Goal: Information Seeking & Learning: Learn about a topic

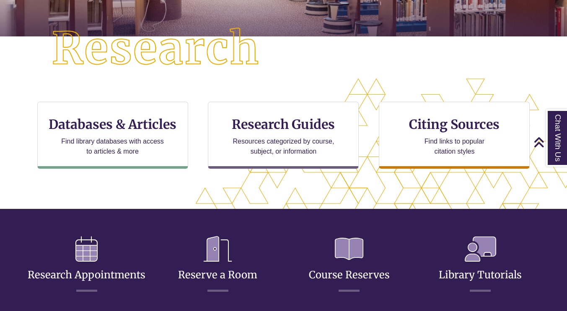
scroll to position [211, 0]
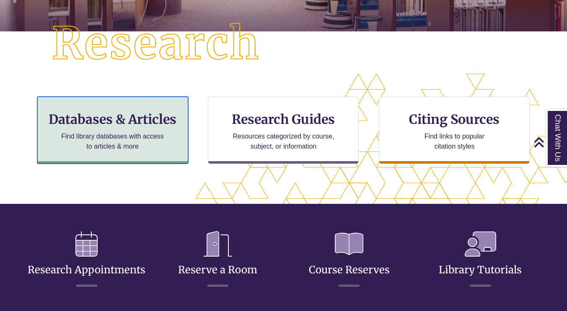
click at [151, 124] on h3 "Databases & Articles" at bounding box center [112, 120] width 137 height 16
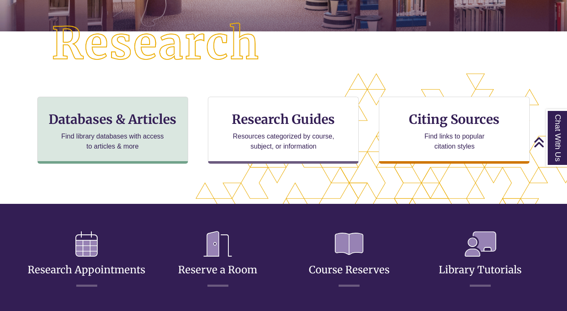
scroll to position [4, 4]
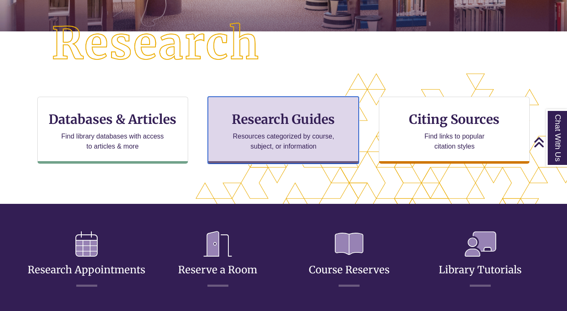
click at [280, 125] on h3 "Research Guides" at bounding box center [283, 120] width 137 height 16
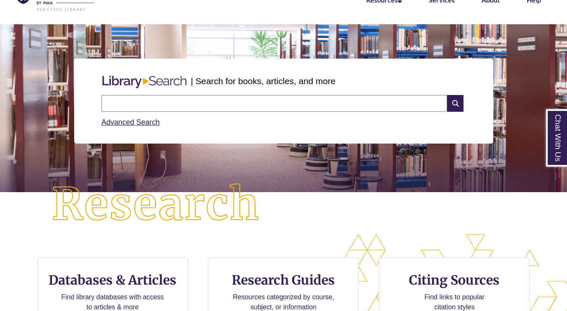
scroll to position [49, 0]
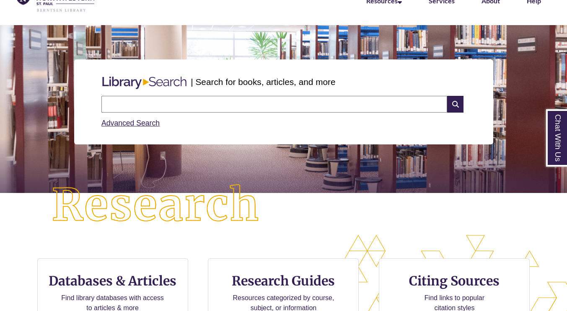
click at [148, 119] on div "Advanced Search" at bounding box center [283, 121] width 364 height 16
click at [140, 122] on link "Advanced Search" at bounding box center [130, 123] width 58 height 8
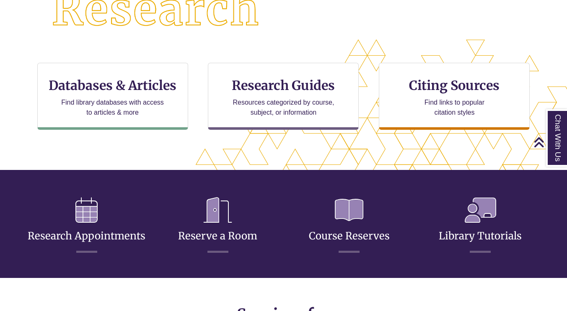
scroll to position [243, 0]
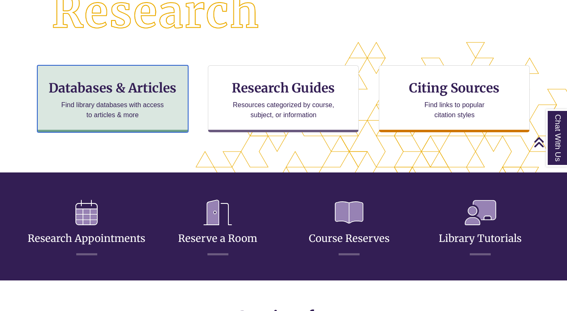
click at [123, 114] on p "Find library databases with access to articles & more" at bounding box center [112, 110] width 109 height 20
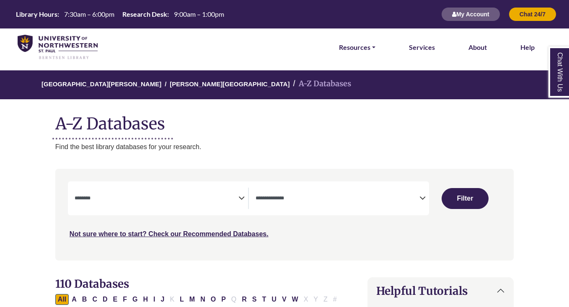
select select "Database Subject Filter"
select select "Database Types Filter"
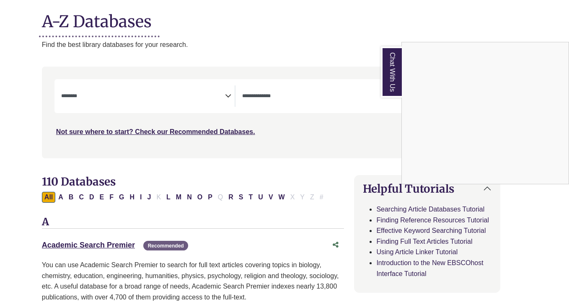
scroll to position [0, 13]
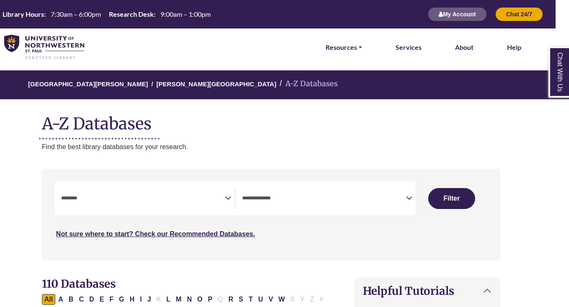
click at [325, 210] on div "**********" at bounding box center [234, 199] width 361 height 34
click at [324, 205] on span "Search filters" at bounding box center [324, 198] width 164 height 21
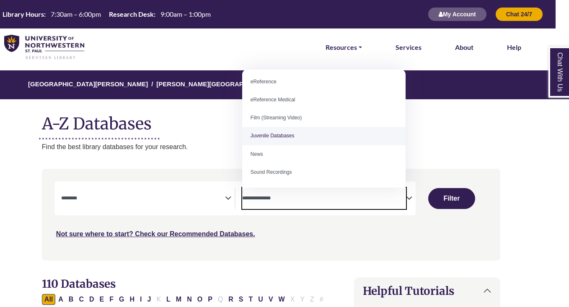
scroll to position [58, 0]
click at [226, 144] on p "Find the best library databases for your research." at bounding box center [271, 147] width 459 height 11
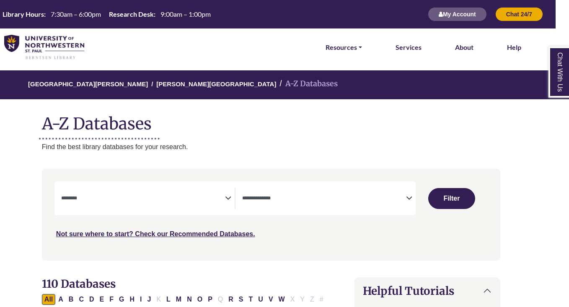
click at [196, 194] on span "Search filters" at bounding box center [143, 197] width 164 height 7
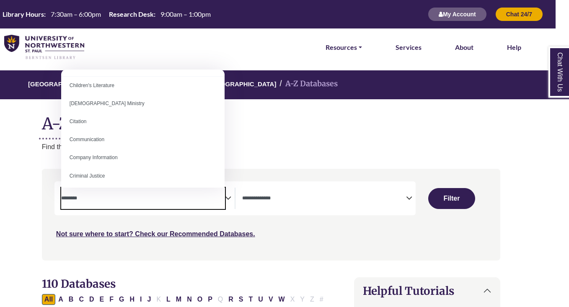
scroll to position [109, 0]
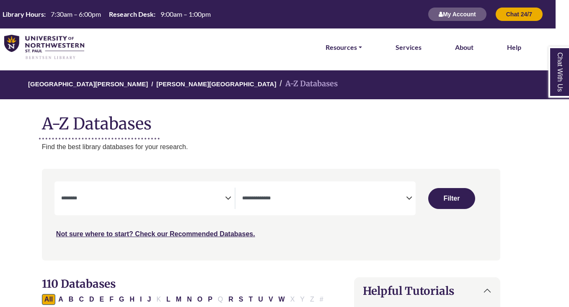
click at [283, 143] on p "Find the best library databases for your research." at bounding box center [271, 147] width 459 height 11
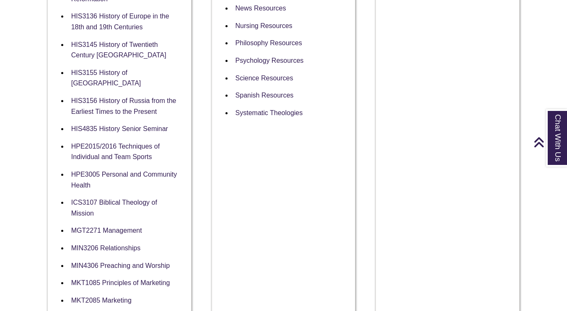
scroll to position [609, 0]
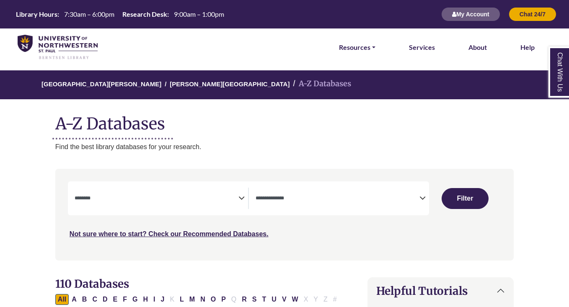
select select "Database Subject Filter"
select select "Database Types Filter"
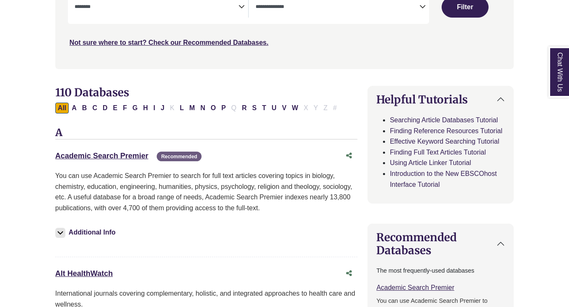
scroll to position [193, 0]
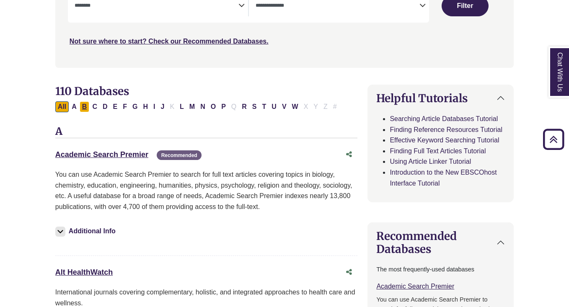
click at [86, 108] on button "B" at bounding box center [85, 106] width 10 height 11
select select "Database Subject Filter"
select select "Database Types Filter"
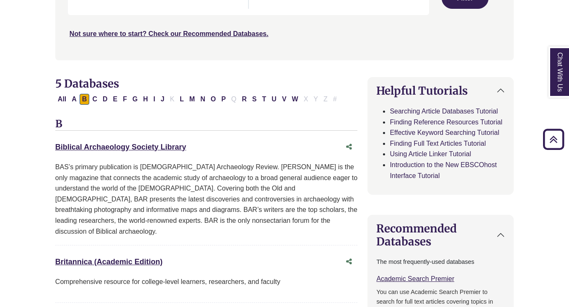
scroll to position [198, 0]
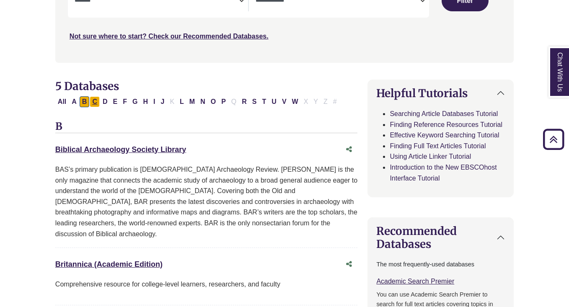
click at [96, 102] on button "C" at bounding box center [95, 101] width 10 height 11
select select "Database Subject Filter"
select select "Database Types Filter"
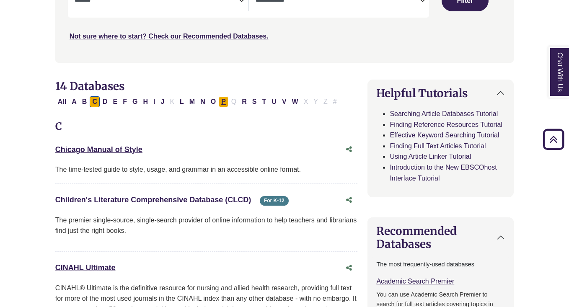
click at [226, 101] on button "P" at bounding box center [224, 101] width 10 height 11
select select "Database Subject Filter"
select select "Database Types Filter"
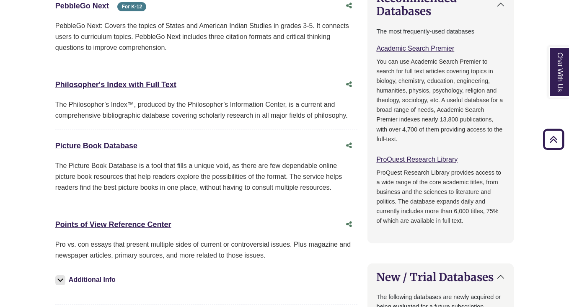
scroll to position [431, 0]
click at [137, 224] on link "Points of View Reference Center This link opens in a new window" at bounding box center [113, 224] width 116 height 8
